Goal: Task Accomplishment & Management: Use online tool/utility

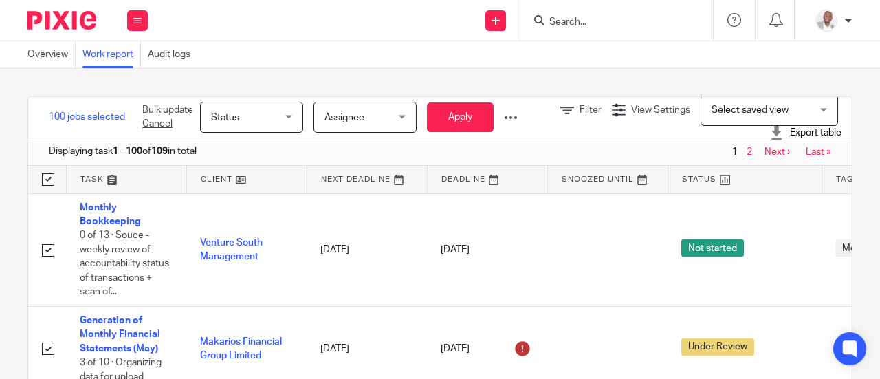
scroll to position [60, 0]
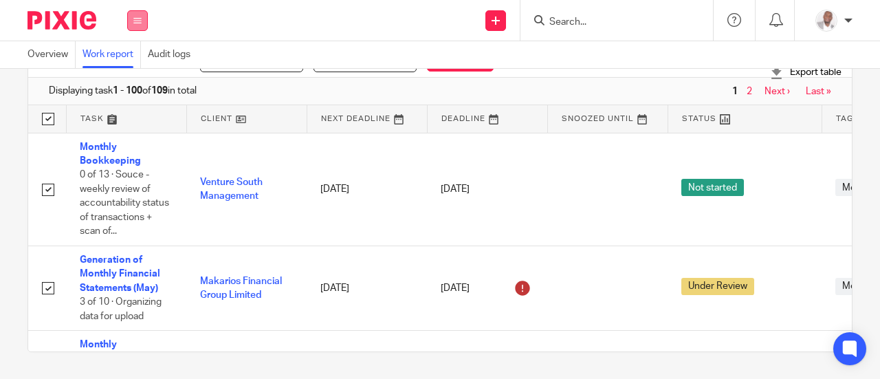
click at [141, 21] on icon at bounding box center [137, 20] width 8 height 8
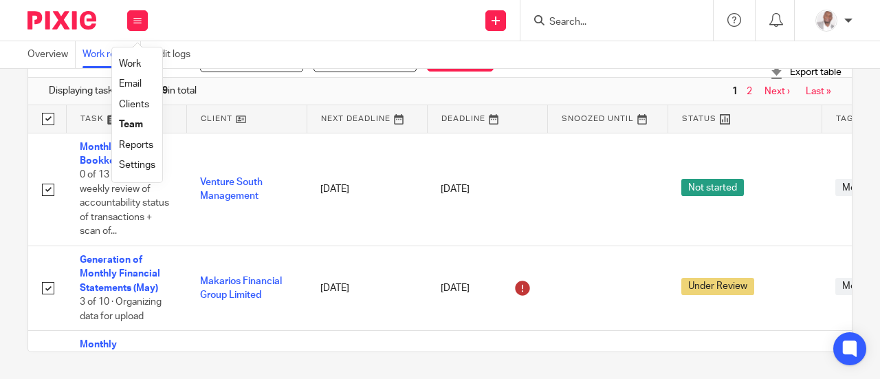
click at [127, 120] on link "Team" at bounding box center [131, 125] width 24 height 10
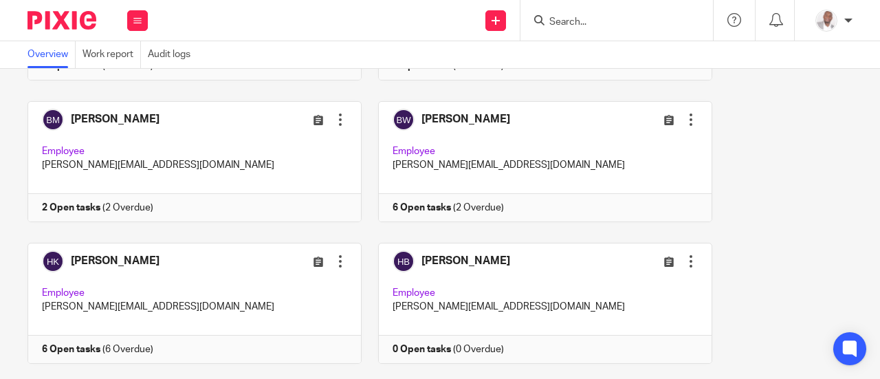
scroll to position [357, 0]
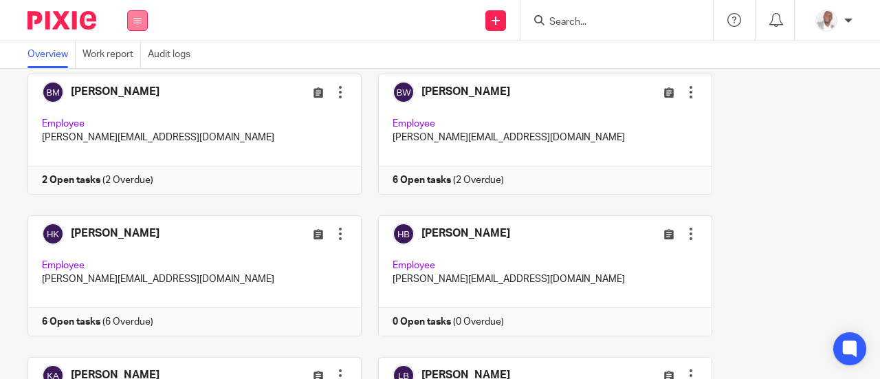
click at [137, 27] on button at bounding box center [137, 20] width 21 height 21
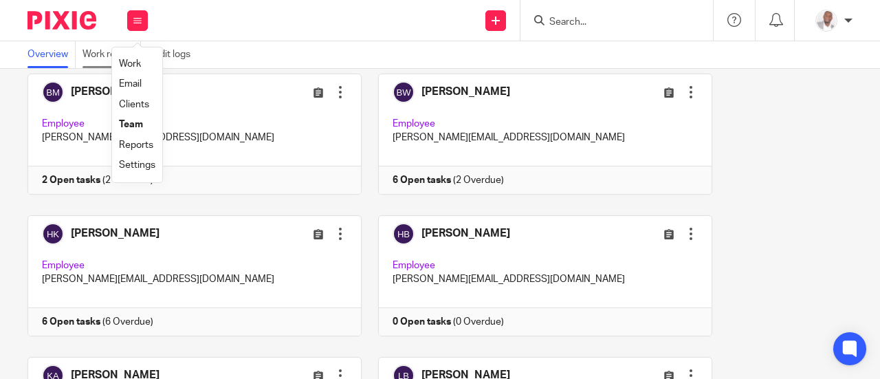
click at [93, 52] on link "Work report" at bounding box center [111, 54] width 58 height 27
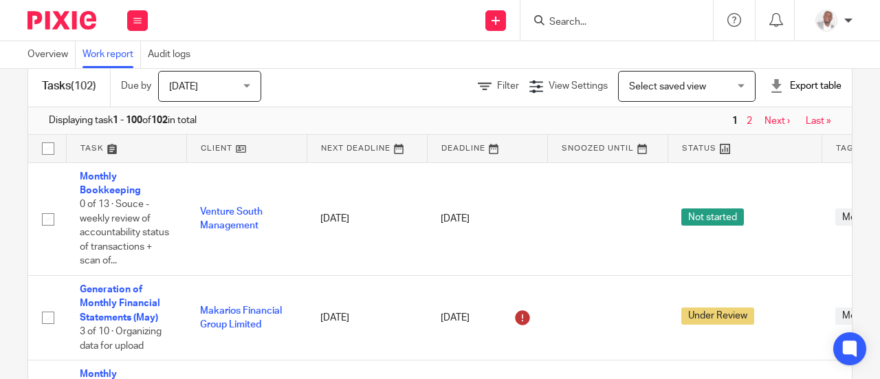
scroll to position [60, 0]
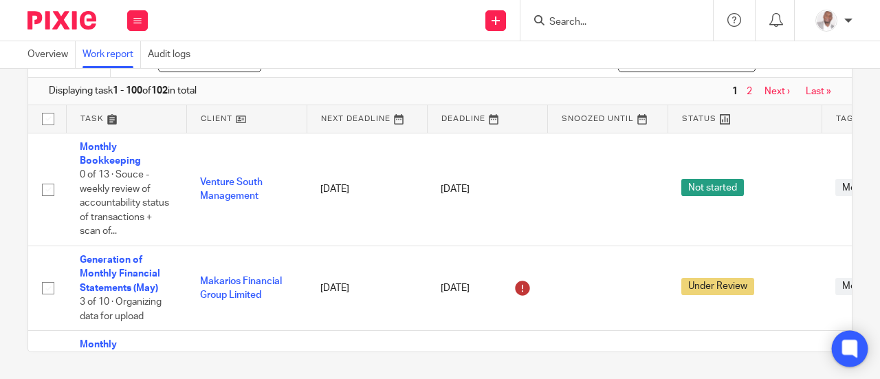
click at [862, 357] on div at bounding box center [849, 349] width 36 height 36
click at [764, 87] on link "Next ›" at bounding box center [776, 92] width 25 height 10
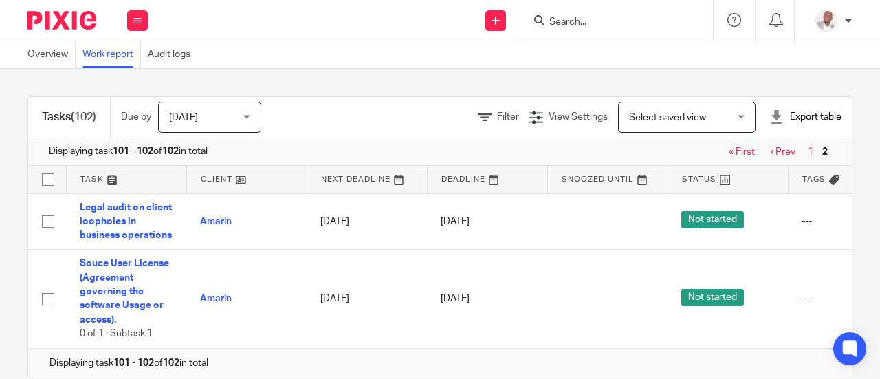
click at [782, 115] on div "Export table" at bounding box center [805, 117] width 72 height 14
click at [746, 167] on link "Excel spreadsheet" at bounding box center [770, 168] width 80 height 10
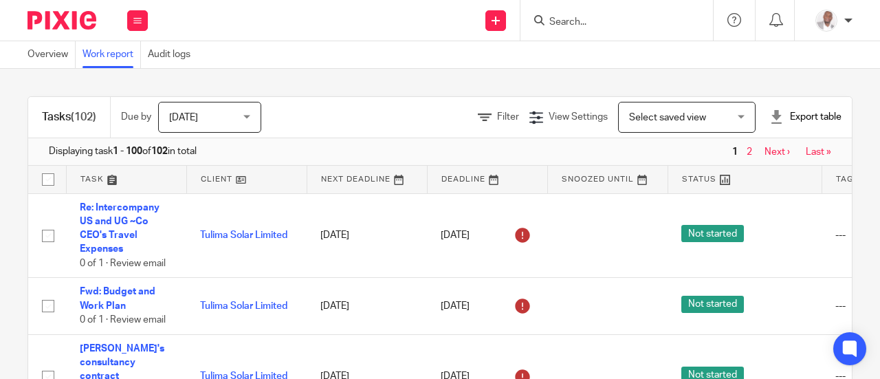
click at [494, 175] on link at bounding box center [487, 179] width 120 height 27
click at [135, 24] on icon at bounding box center [137, 20] width 8 height 8
click at [135, 128] on link "Team" at bounding box center [131, 125] width 24 height 10
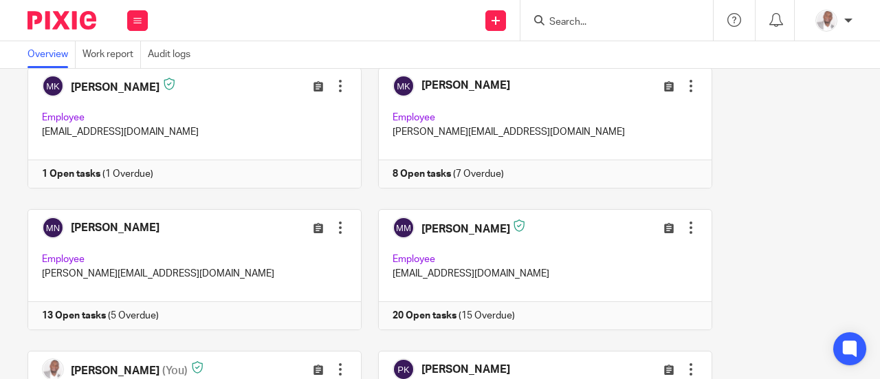
scroll to position [805, 0]
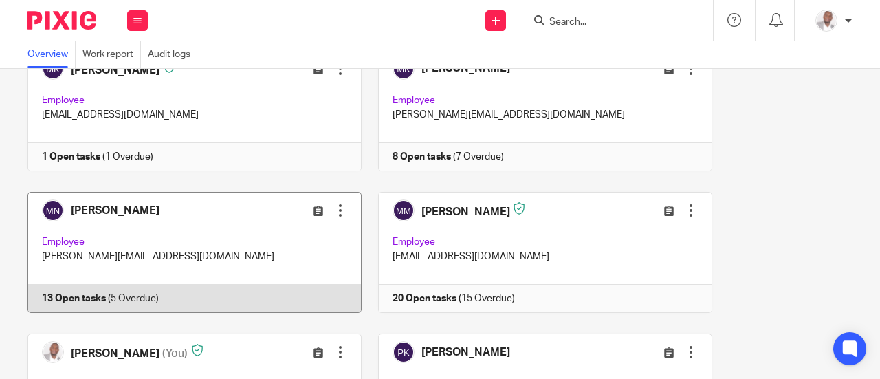
click at [144, 219] on link at bounding box center [187, 252] width 350 height 121
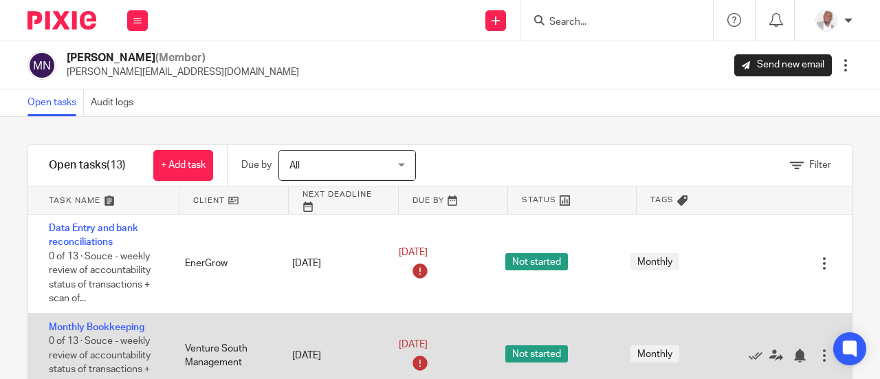
click at [398, 322] on div "Monthly Bookkeeping 0 of 13 · Souce - weekly review of accountability status of…" at bounding box center [439, 355] width 823 height 85
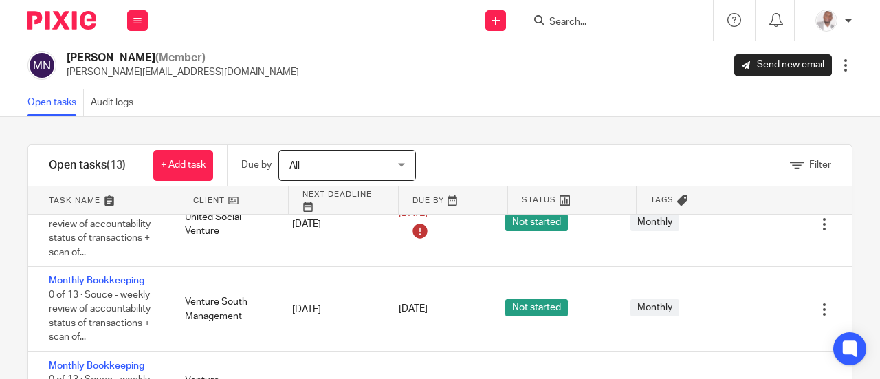
scroll to position [388, 0]
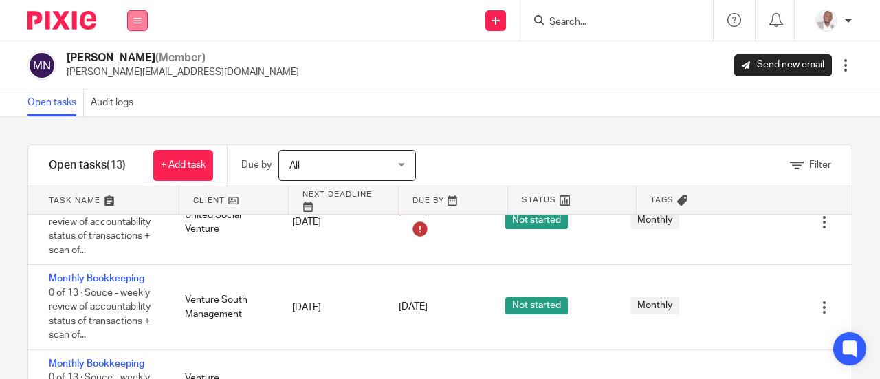
click at [143, 20] on button at bounding box center [137, 20] width 21 height 21
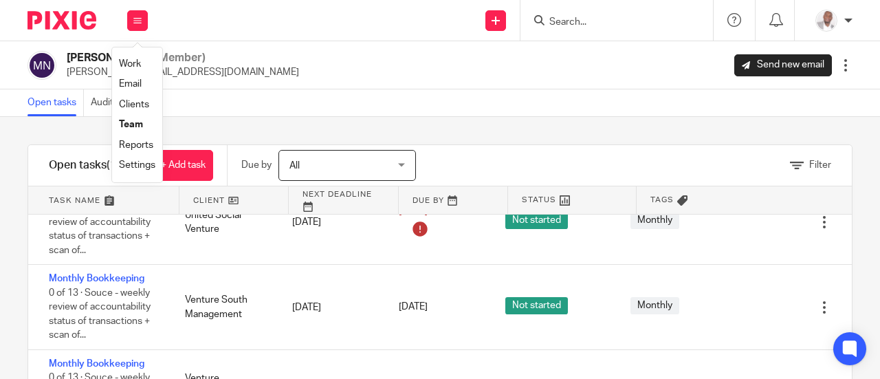
click at [135, 123] on link "Team" at bounding box center [131, 125] width 24 height 10
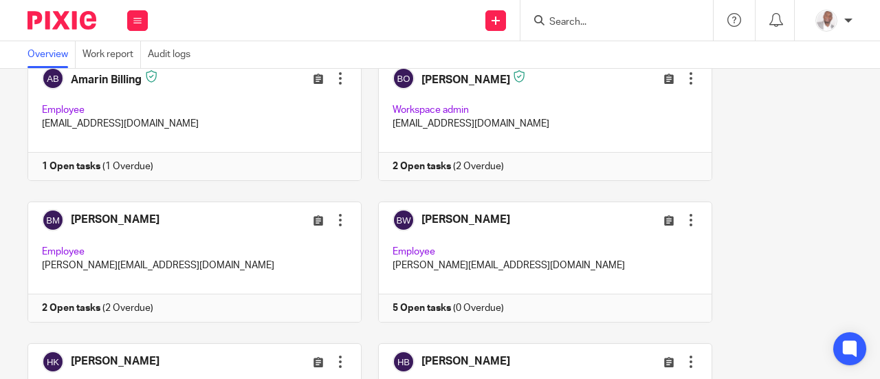
scroll to position [230, 0]
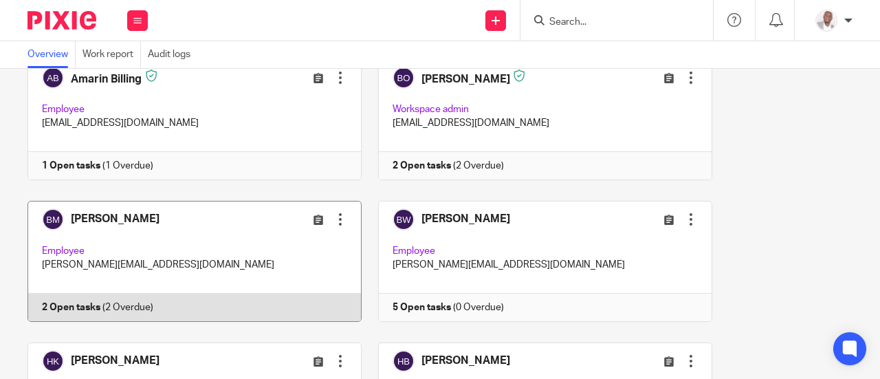
click at [111, 225] on link at bounding box center [187, 261] width 350 height 121
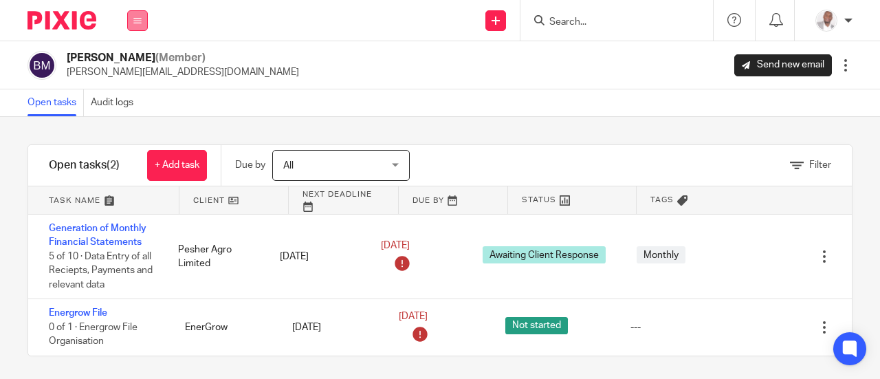
click at [137, 20] on icon at bounding box center [137, 20] width 8 height 8
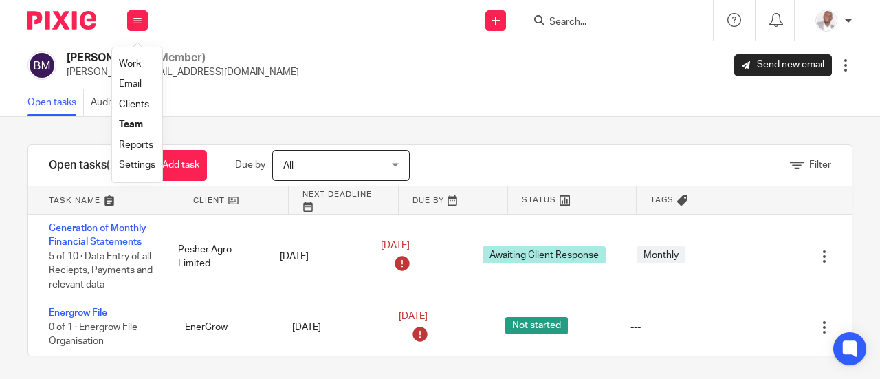
click at [131, 67] on link "Work" at bounding box center [130, 64] width 22 height 10
